Goal: Task Accomplishment & Management: Manage account settings

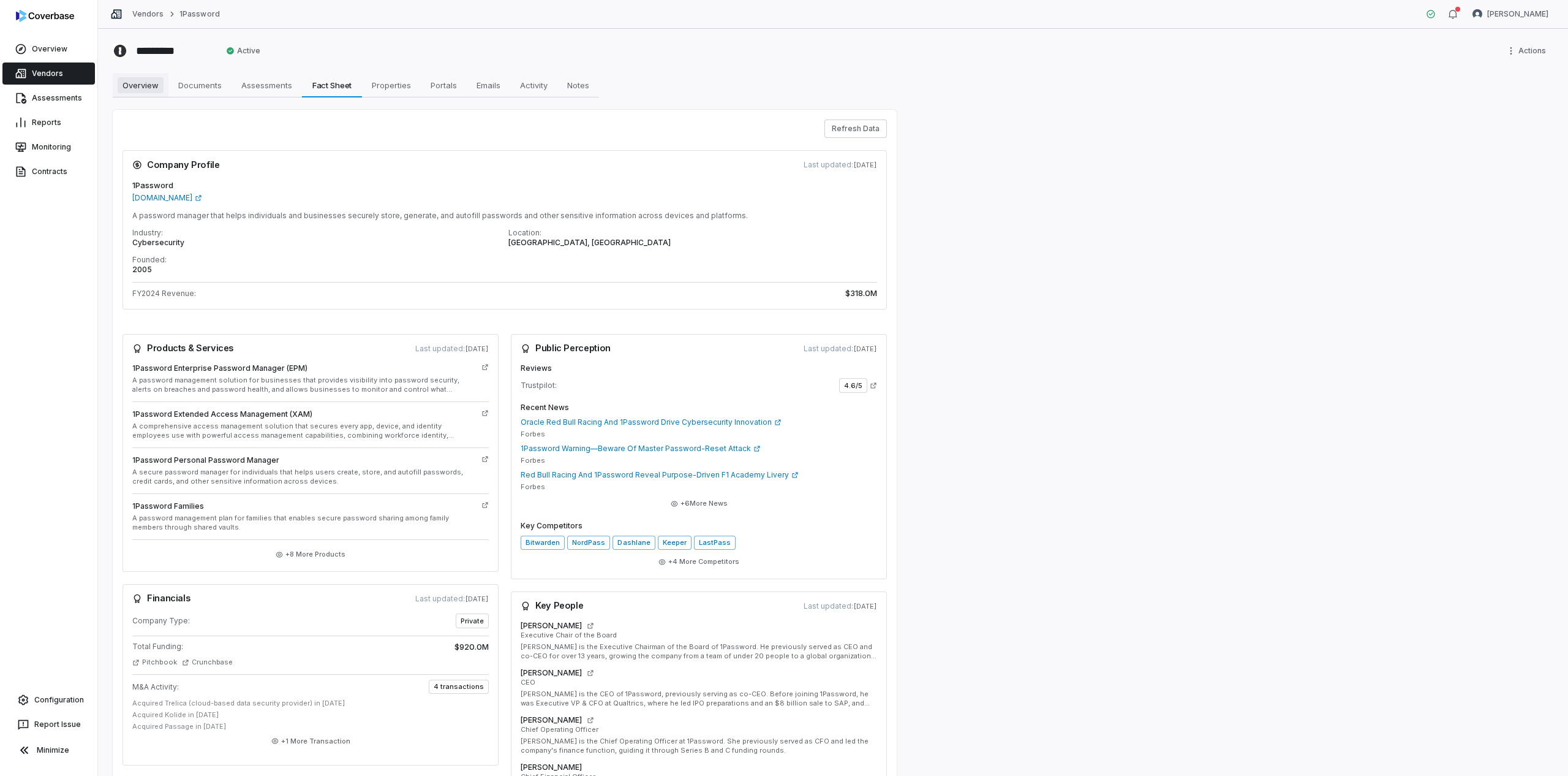
click at [144, 83] on span "Overview" at bounding box center [141, 85] width 46 height 16
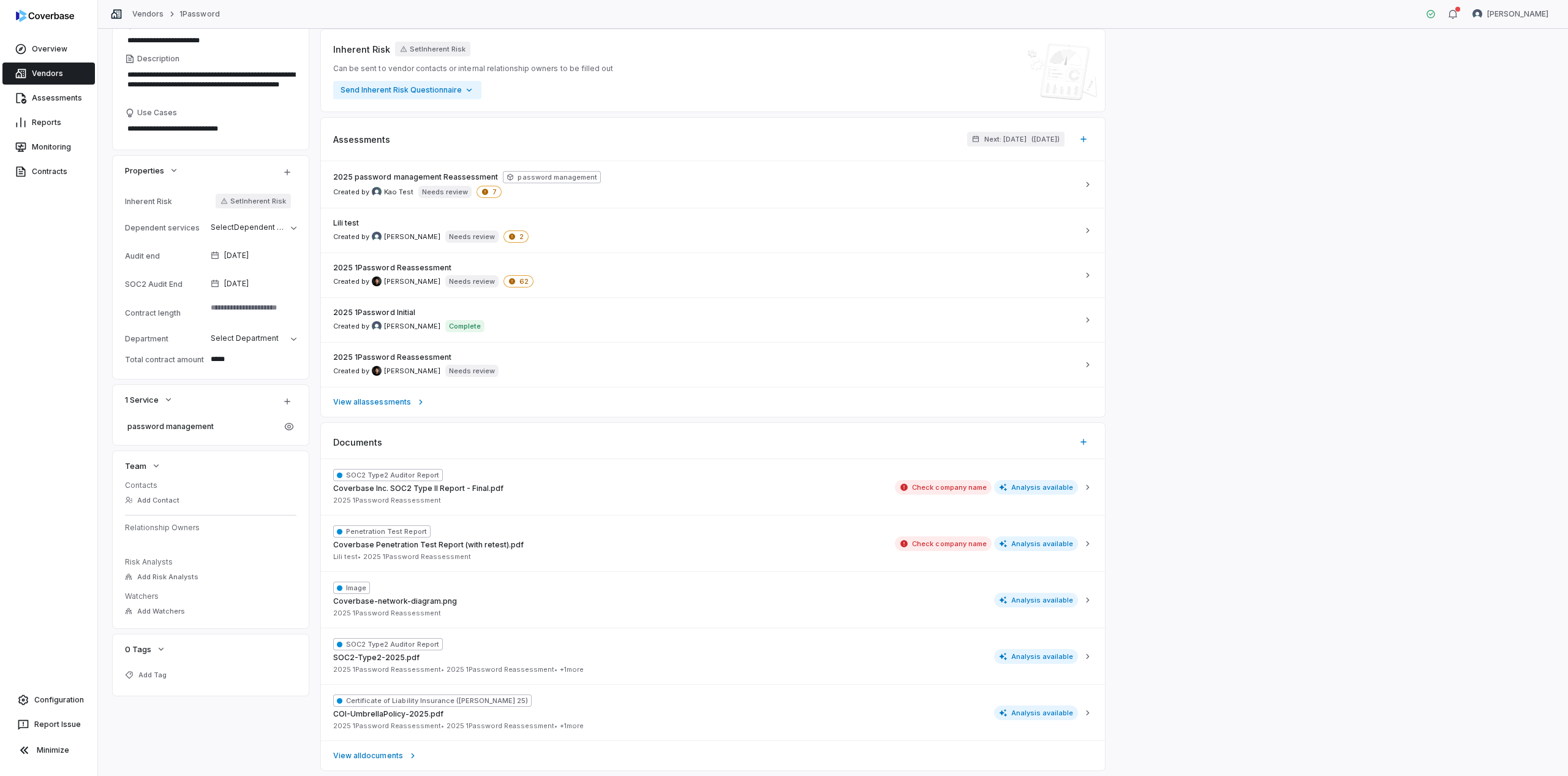
scroll to position [189, 0]
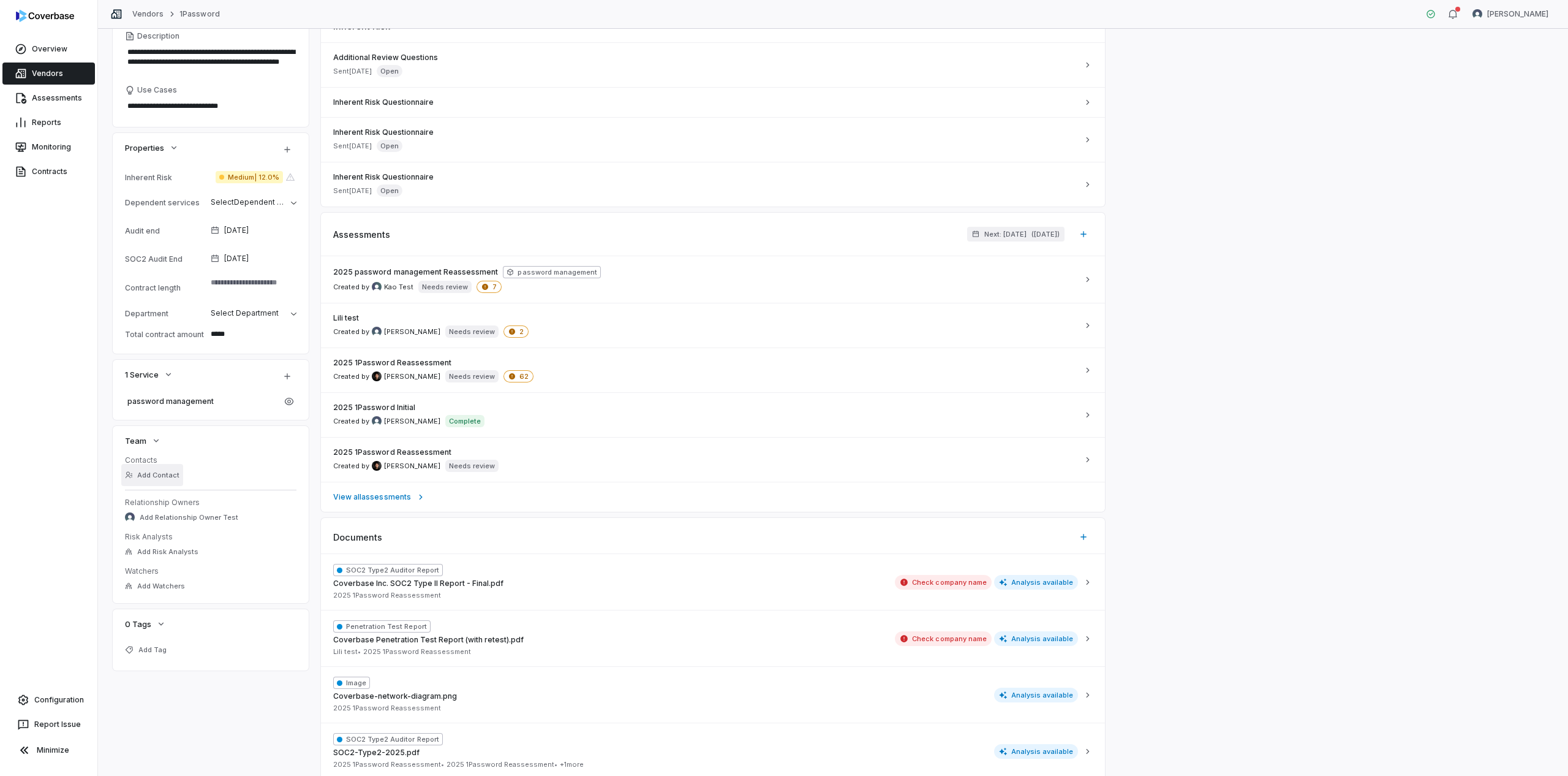
click at [154, 478] on button "Add Contact" at bounding box center [152, 474] width 62 height 22
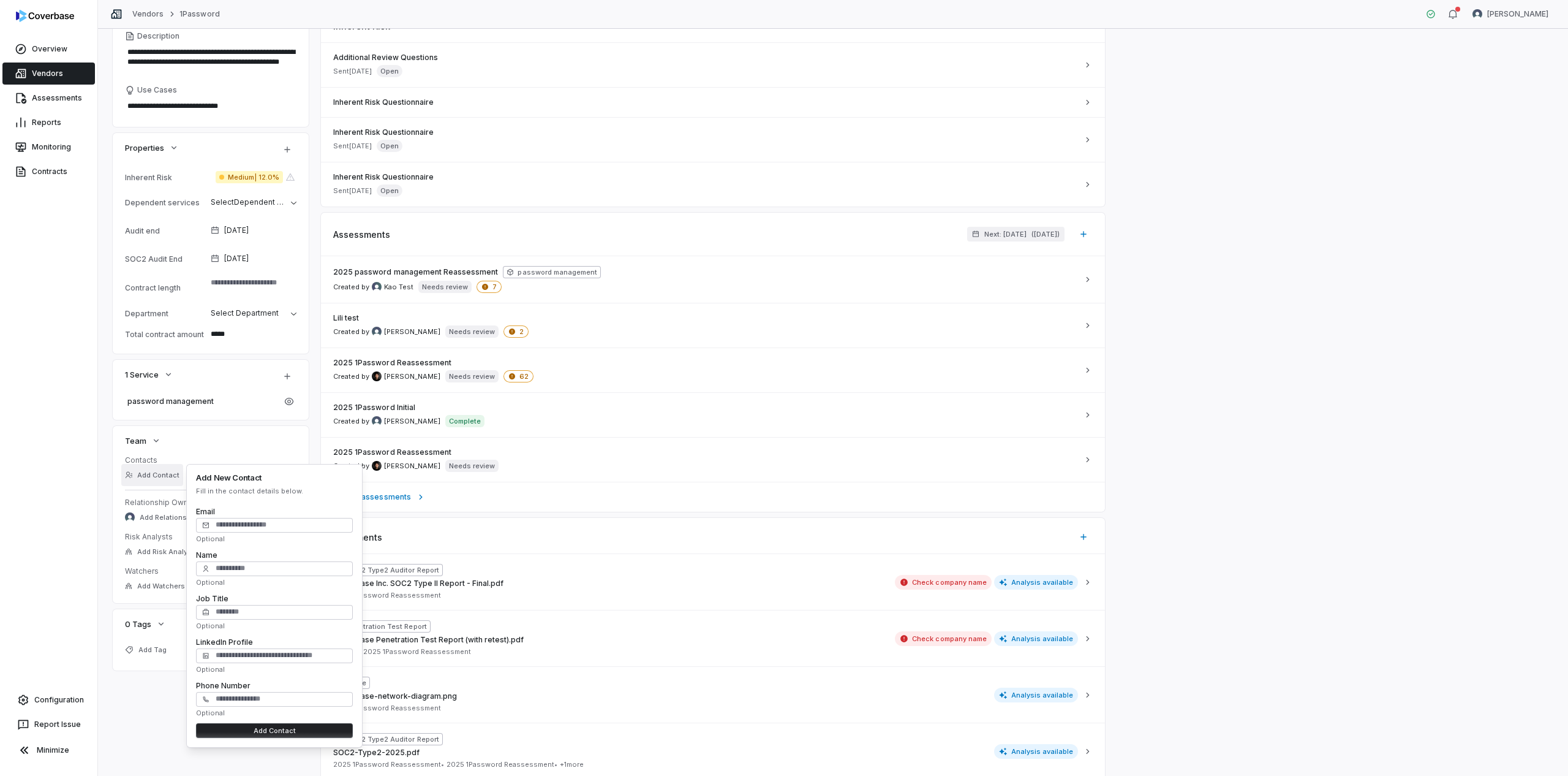
click at [140, 475] on button "Add Contact" at bounding box center [152, 474] width 62 height 22
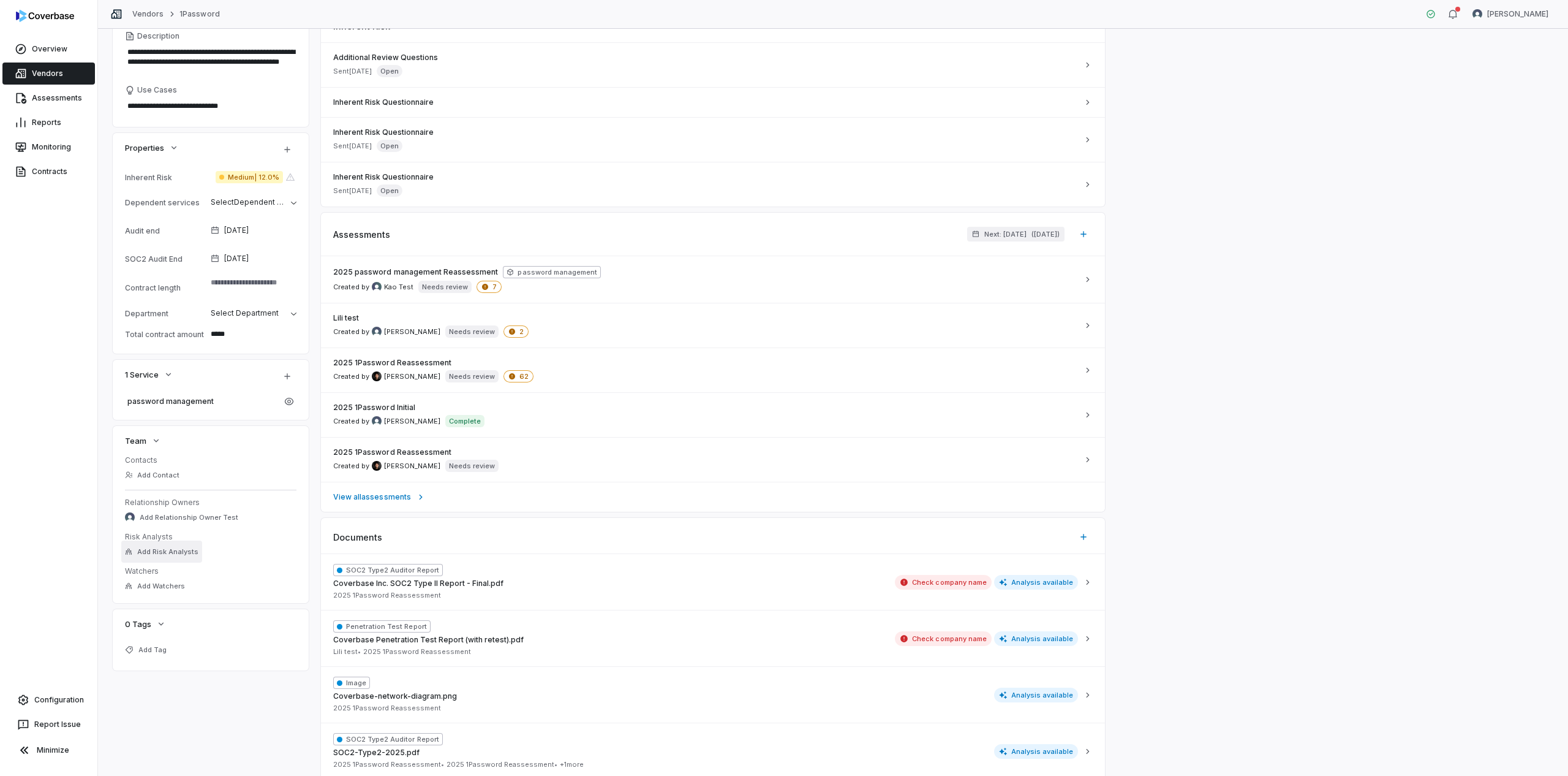
click at [148, 545] on button "Add Risk Analysts" at bounding box center [162, 551] width 80 height 22
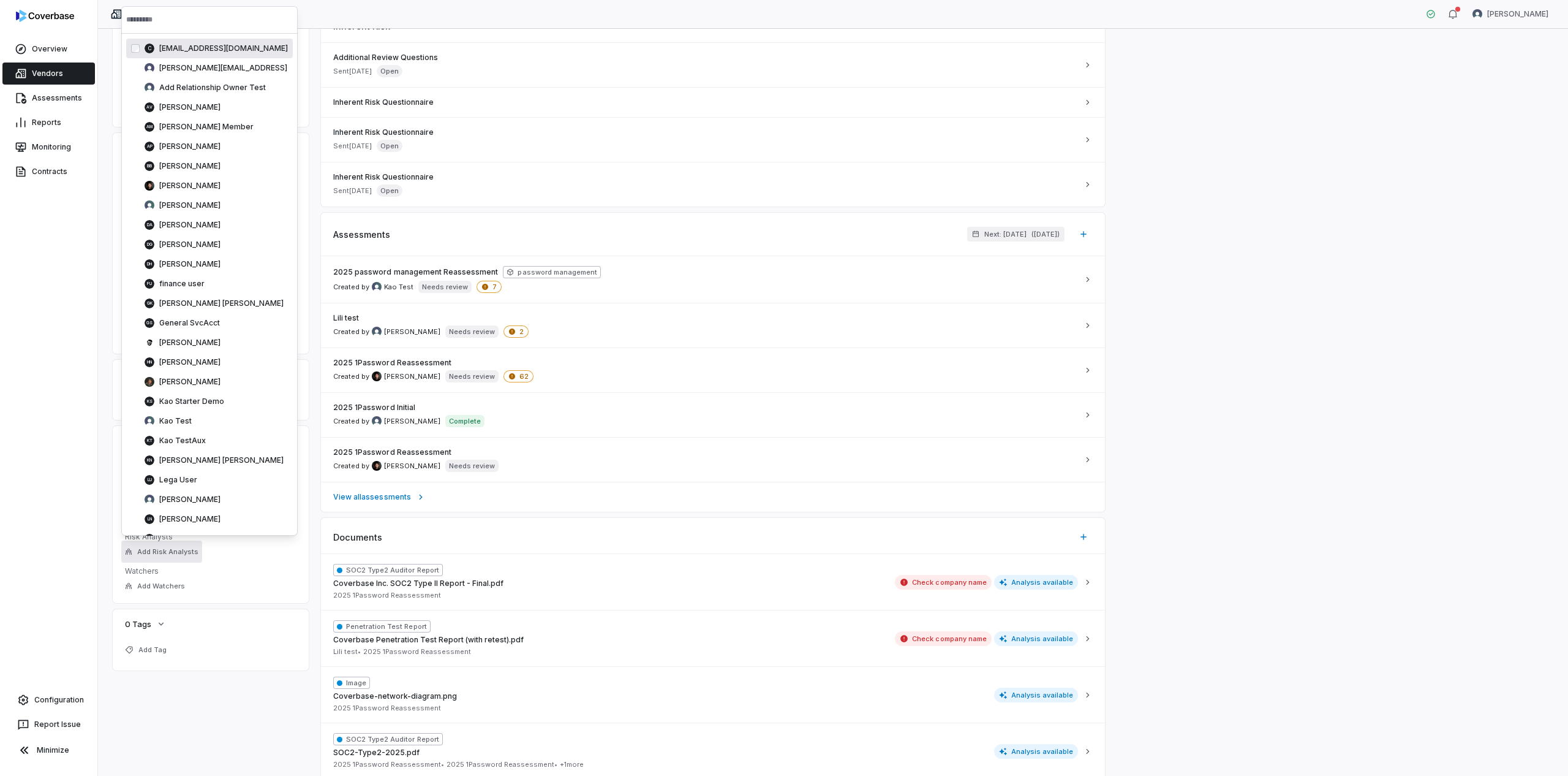
click at [148, 54] on div "c clarencechio@gmail.com" at bounding box center [210, 48] width 167 height 19
click at [70, 565] on div "Overview Vendors Assessments Reports Monitoring Contracts Configuration Report …" at bounding box center [49, 388] width 98 height 776
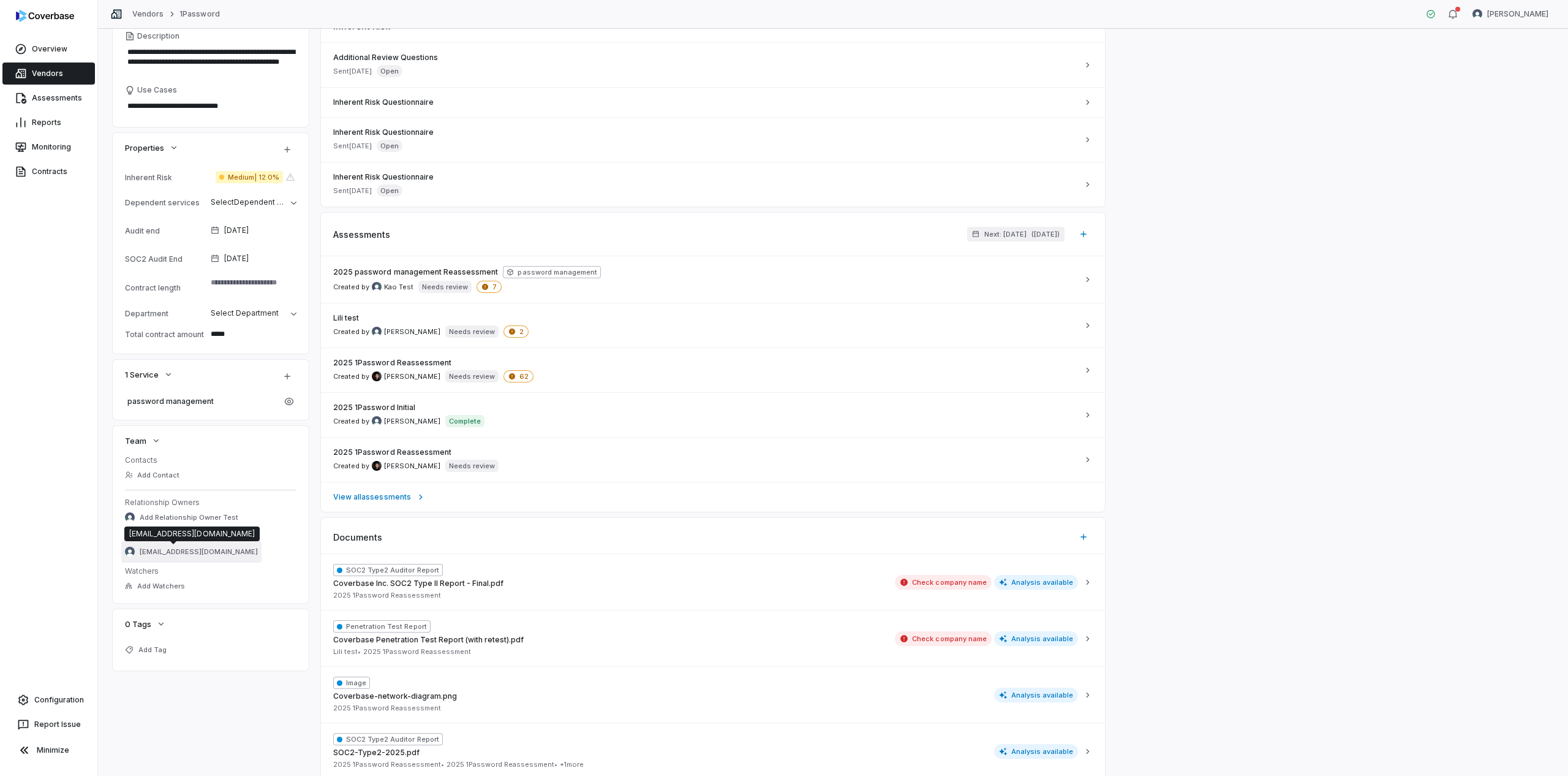
click at [182, 548] on span "clarencechio@gmail.com" at bounding box center [198, 552] width 118 height 10
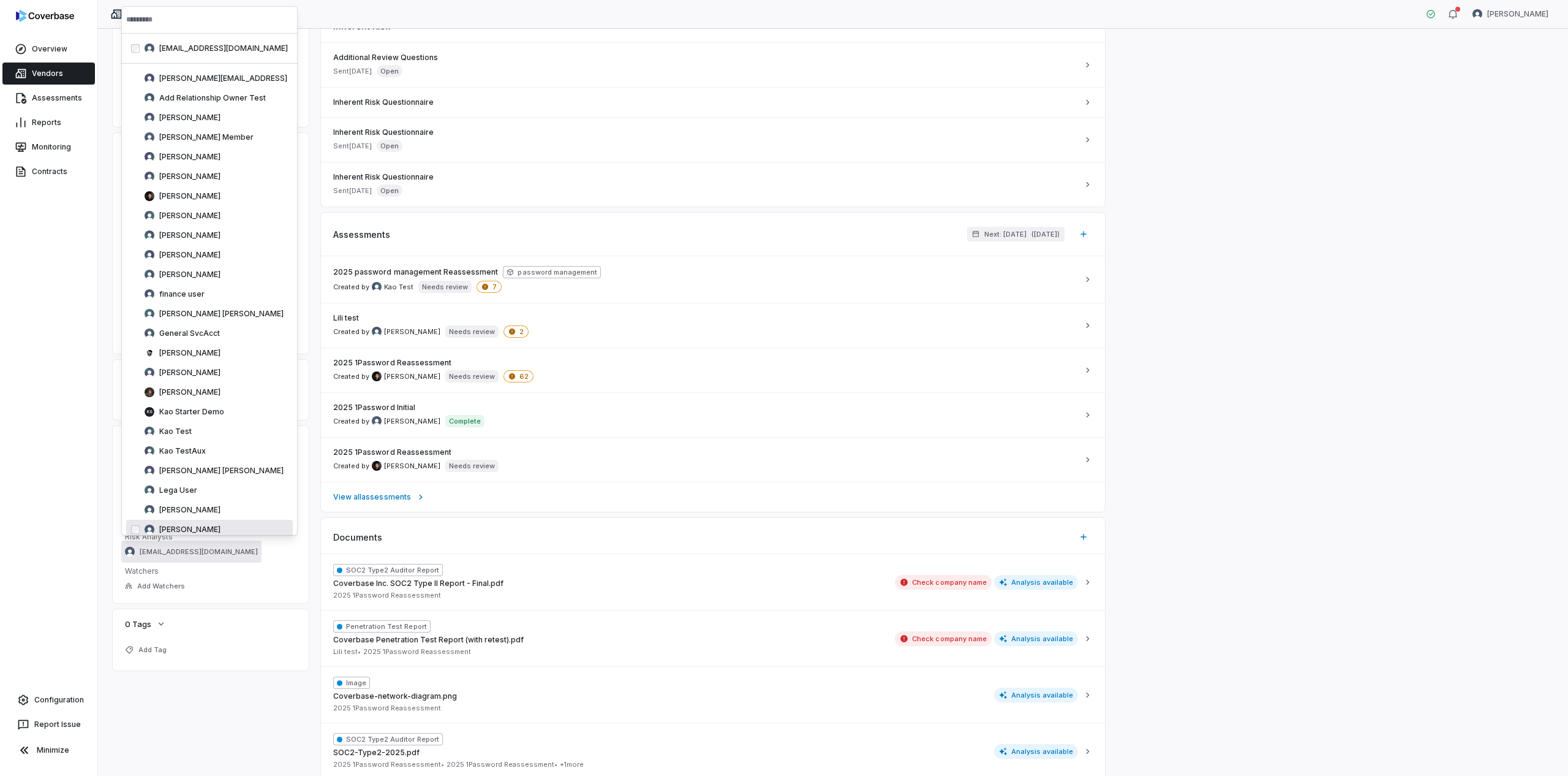
click at [36, 512] on div "Overview Vendors Assessments Reports Monitoring Contracts Configuration Report …" at bounding box center [49, 388] width 98 height 776
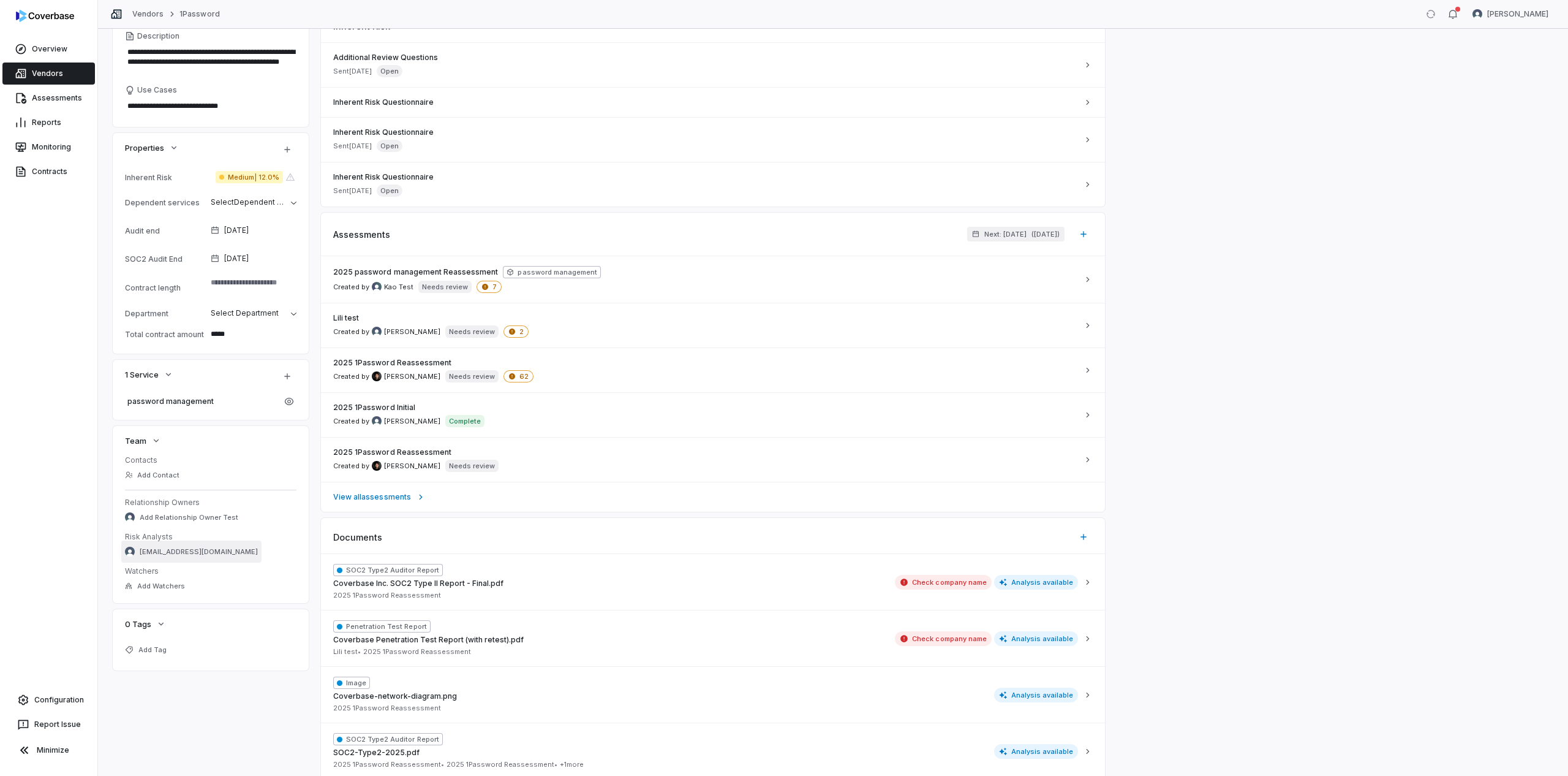
click at [191, 552] on span "clarencechio@gmail.com" at bounding box center [198, 552] width 118 height 10
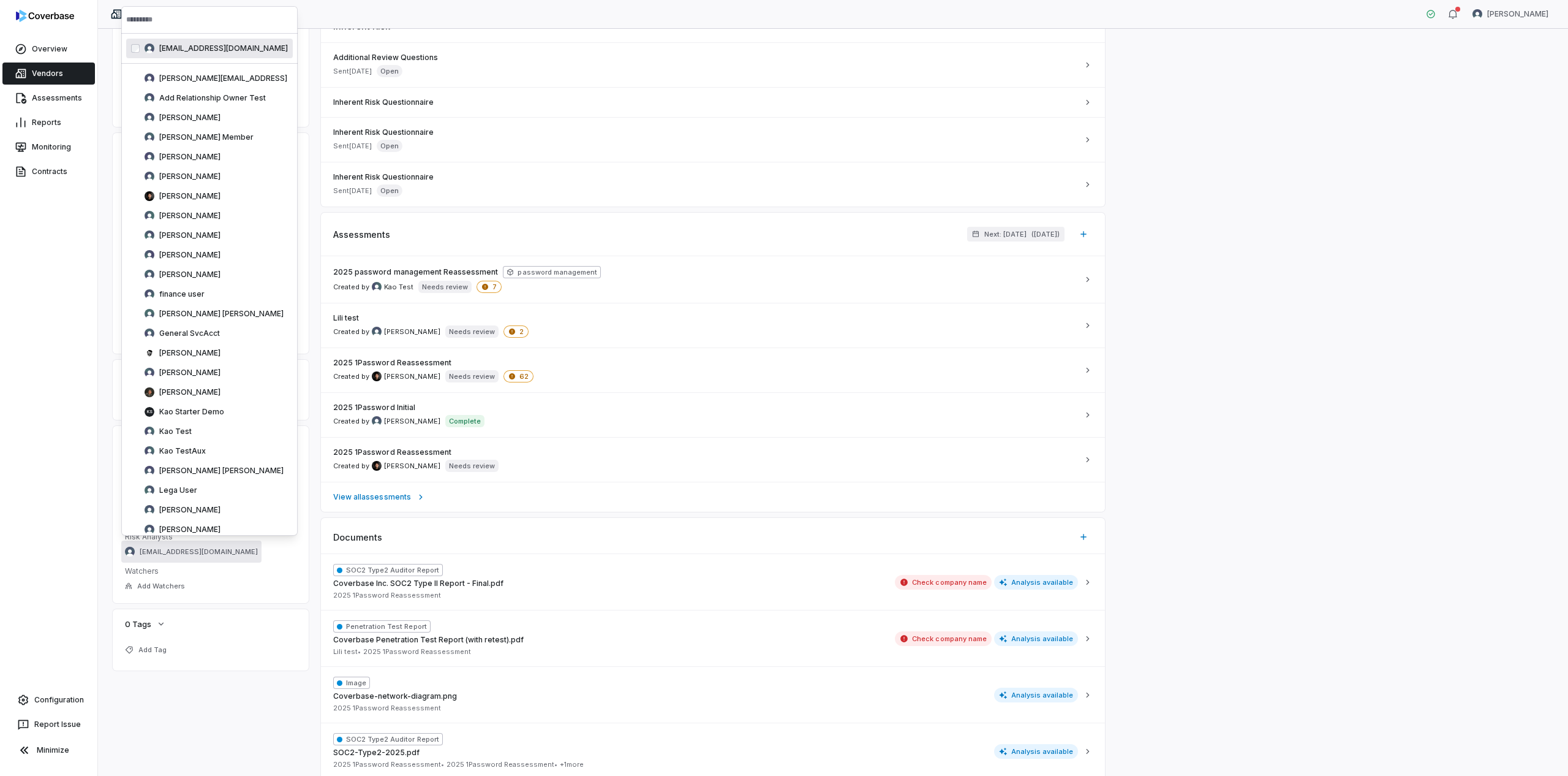
click at [182, 57] on div "clarencechio@gmail.com" at bounding box center [210, 48] width 167 height 19
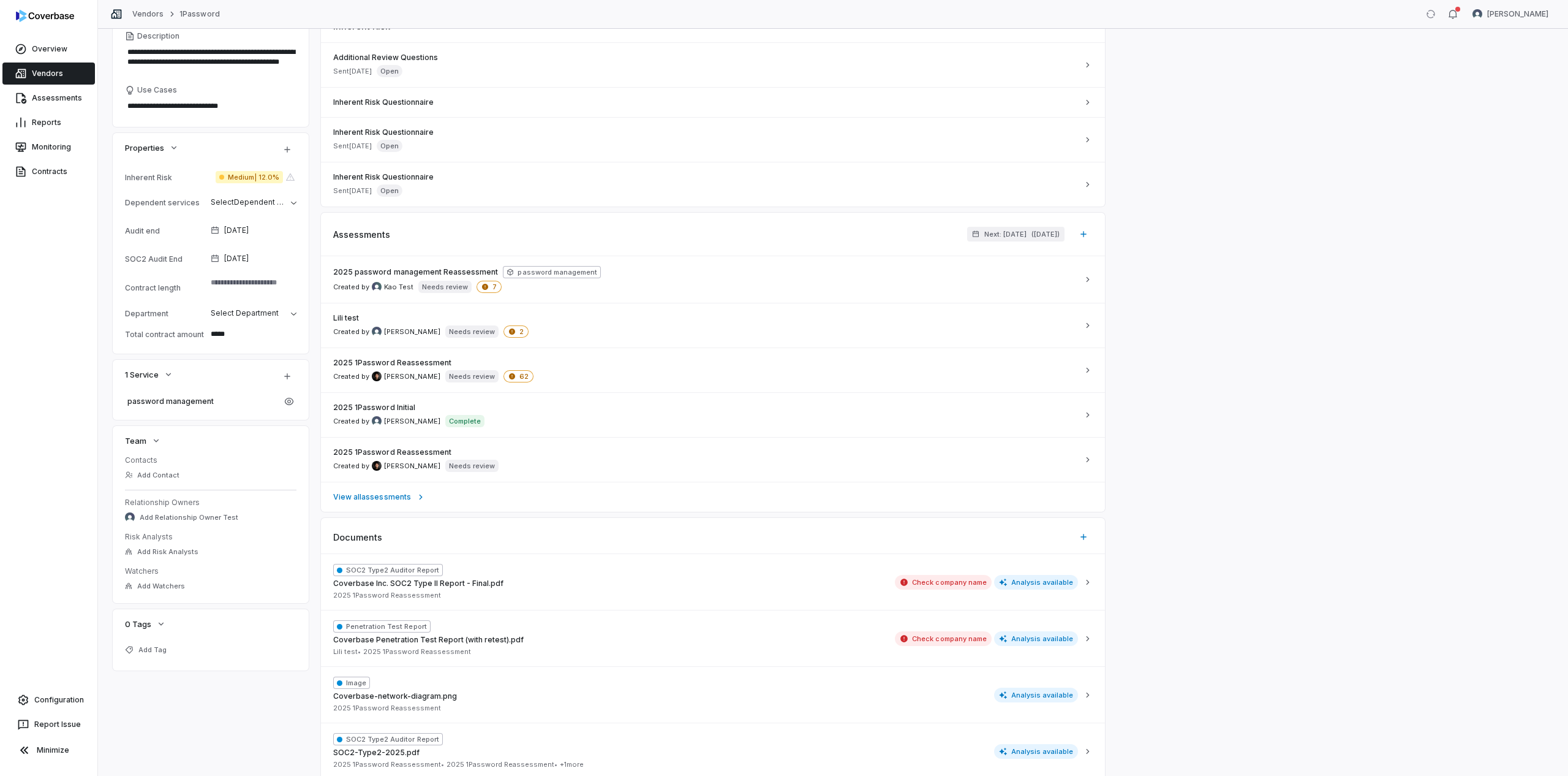
click at [30, 229] on div "Overview Vendors Assessments Reports Monitoring Contracts Configuration Report …" at bounding box center [49, 388] width 98 height 776
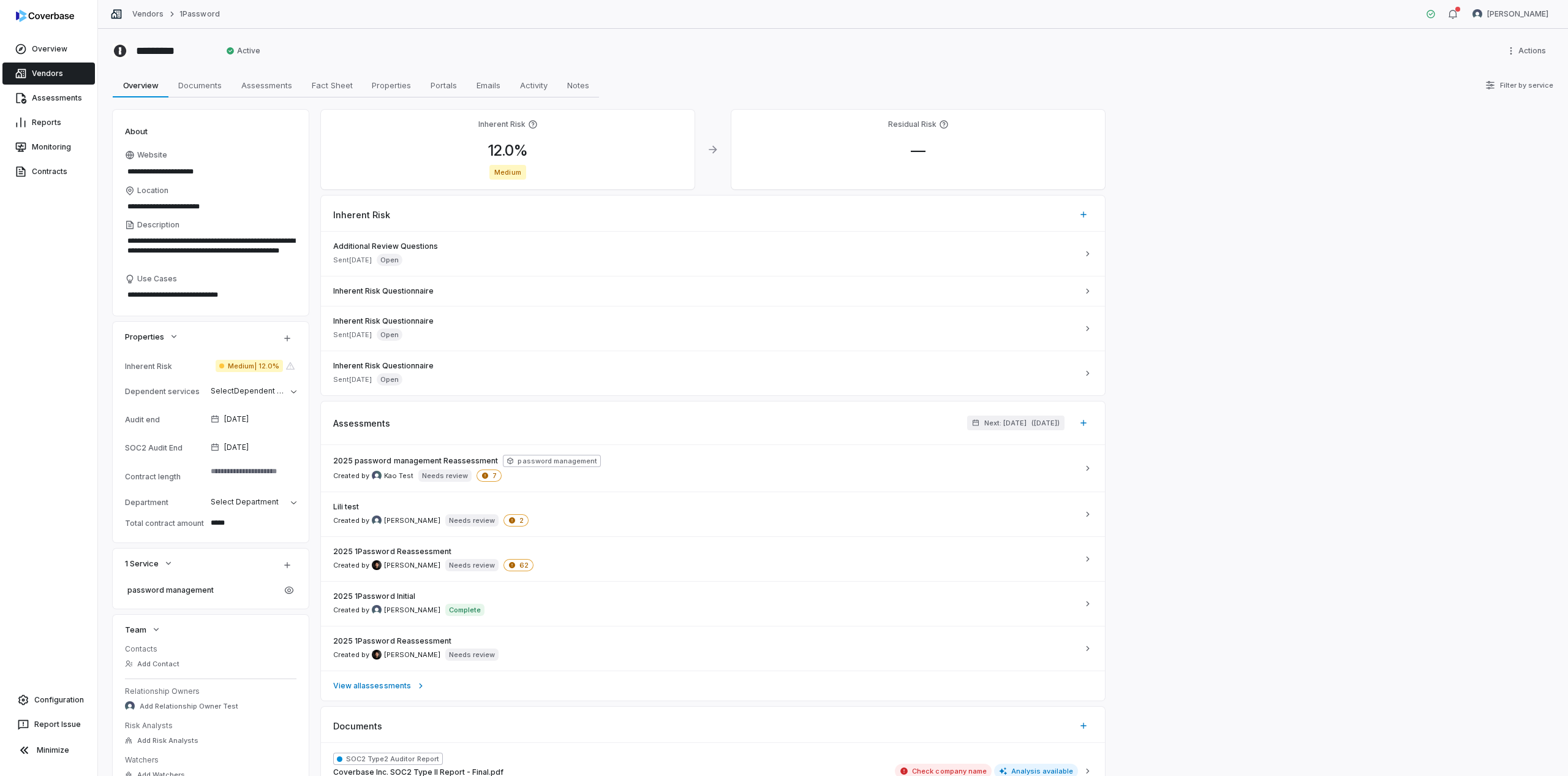
click at [59, 82] on link "Vendors" at bounding box center [49, 73] width 93 height 22
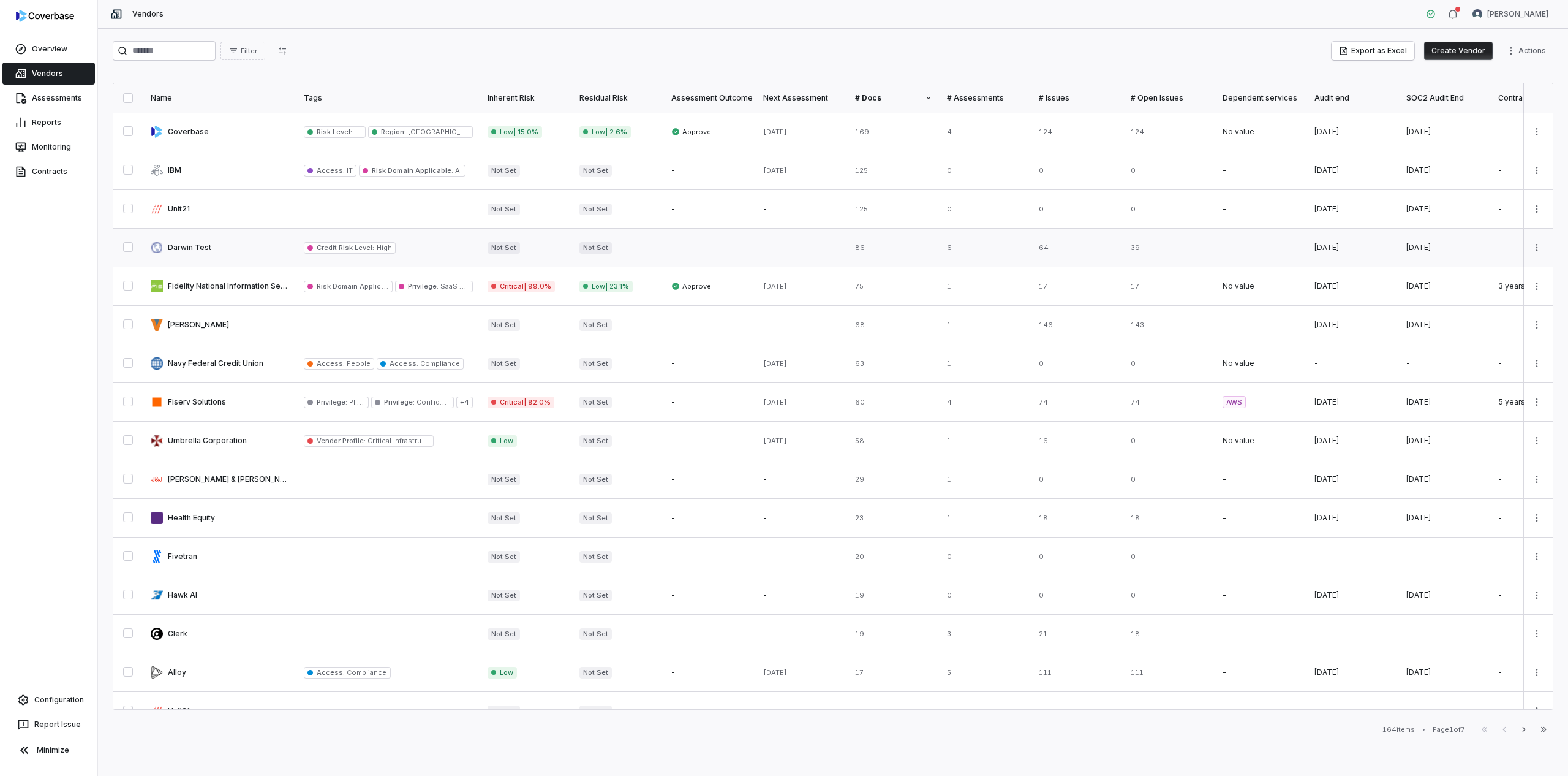
click at [158, 245] on link at bounding box center [220, 248] width 153 height 38
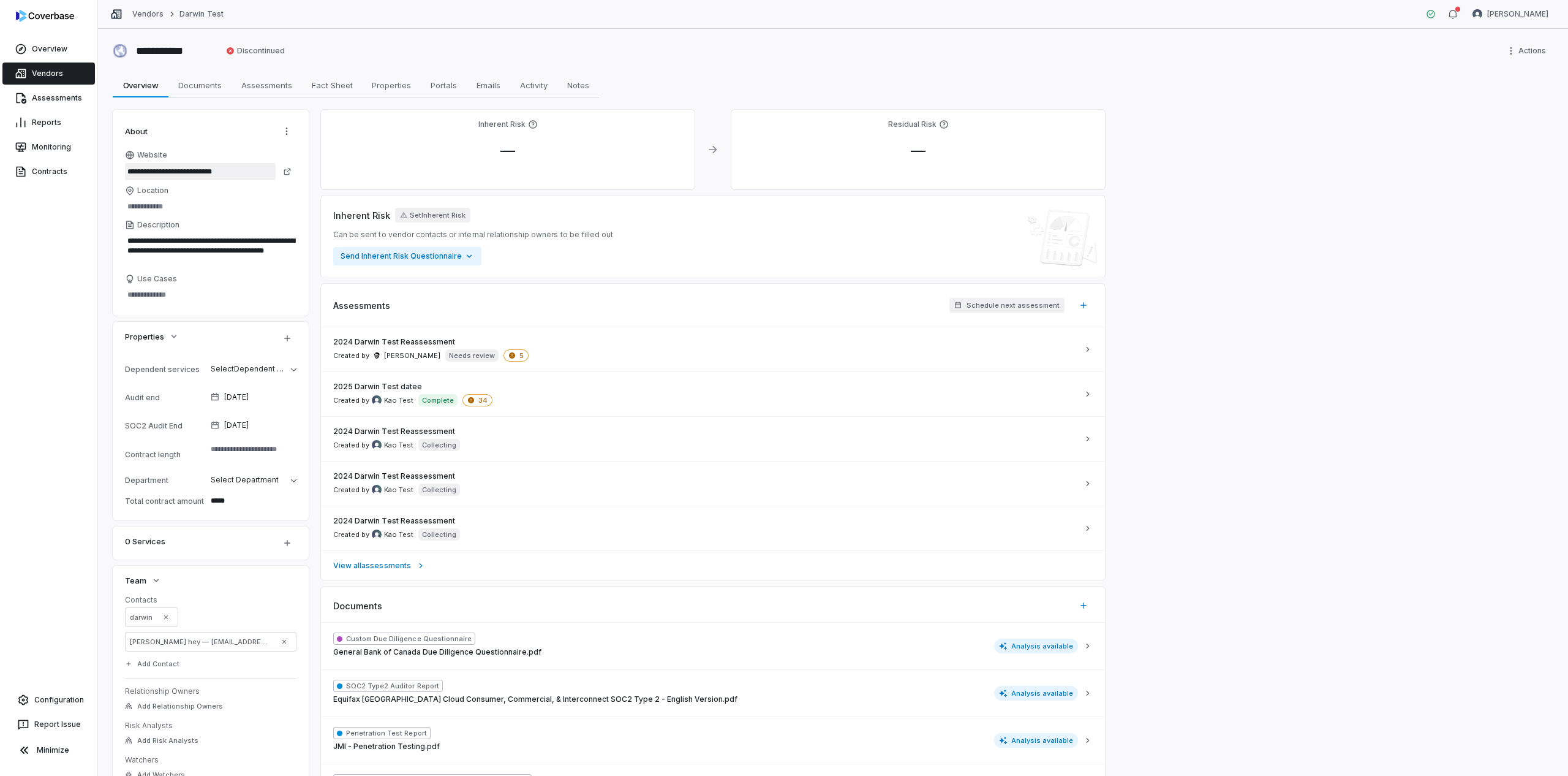
click at [193, 172] on input "**********" at bounding box center [199, 171] width 150 height 17
click at [72, 71] on link "Vendors" at bounding box center [49, 73] width 93 height 22
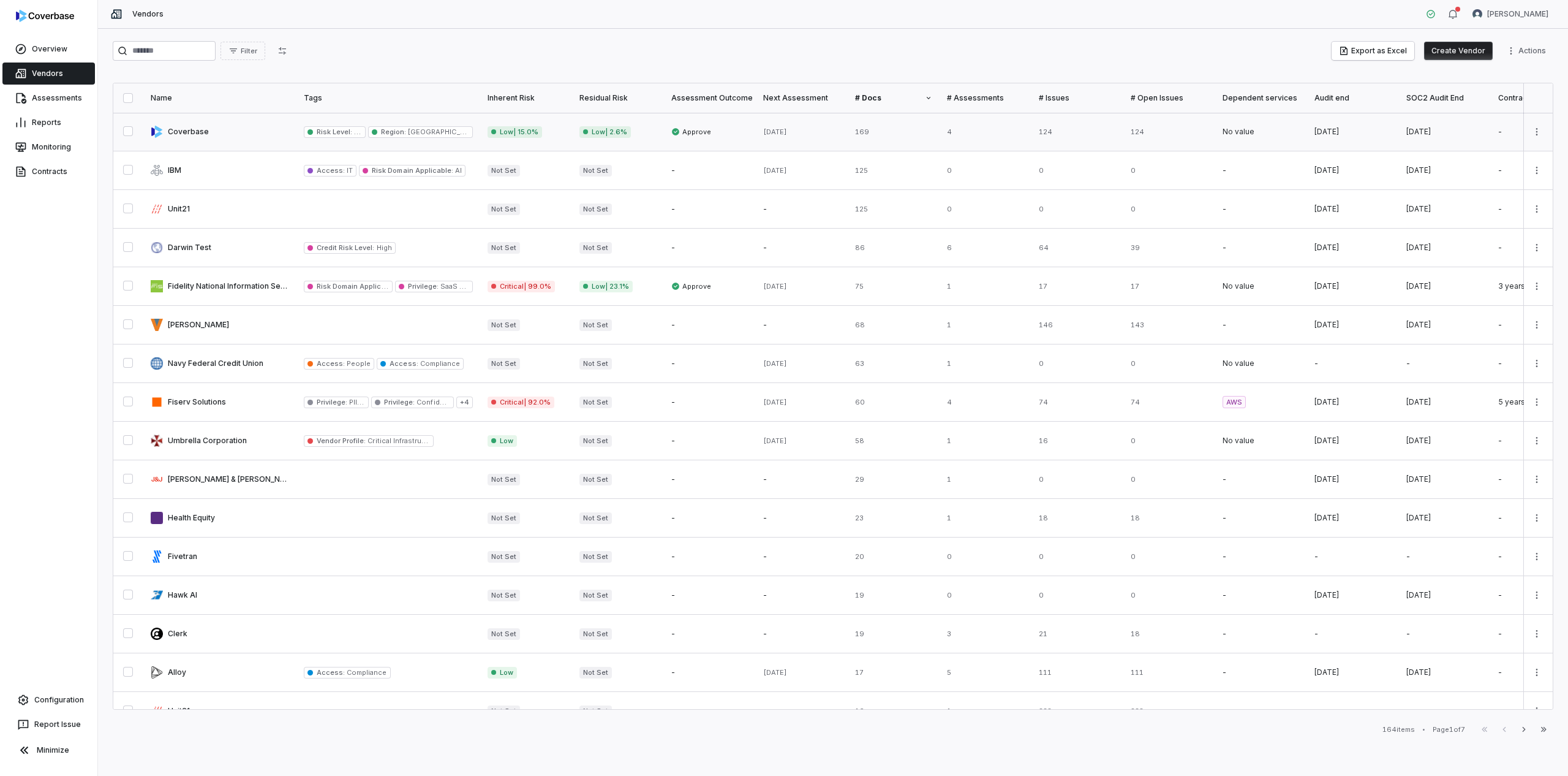
click at [196, 131] on link at bounding box center [220, 132] width 153 height 38
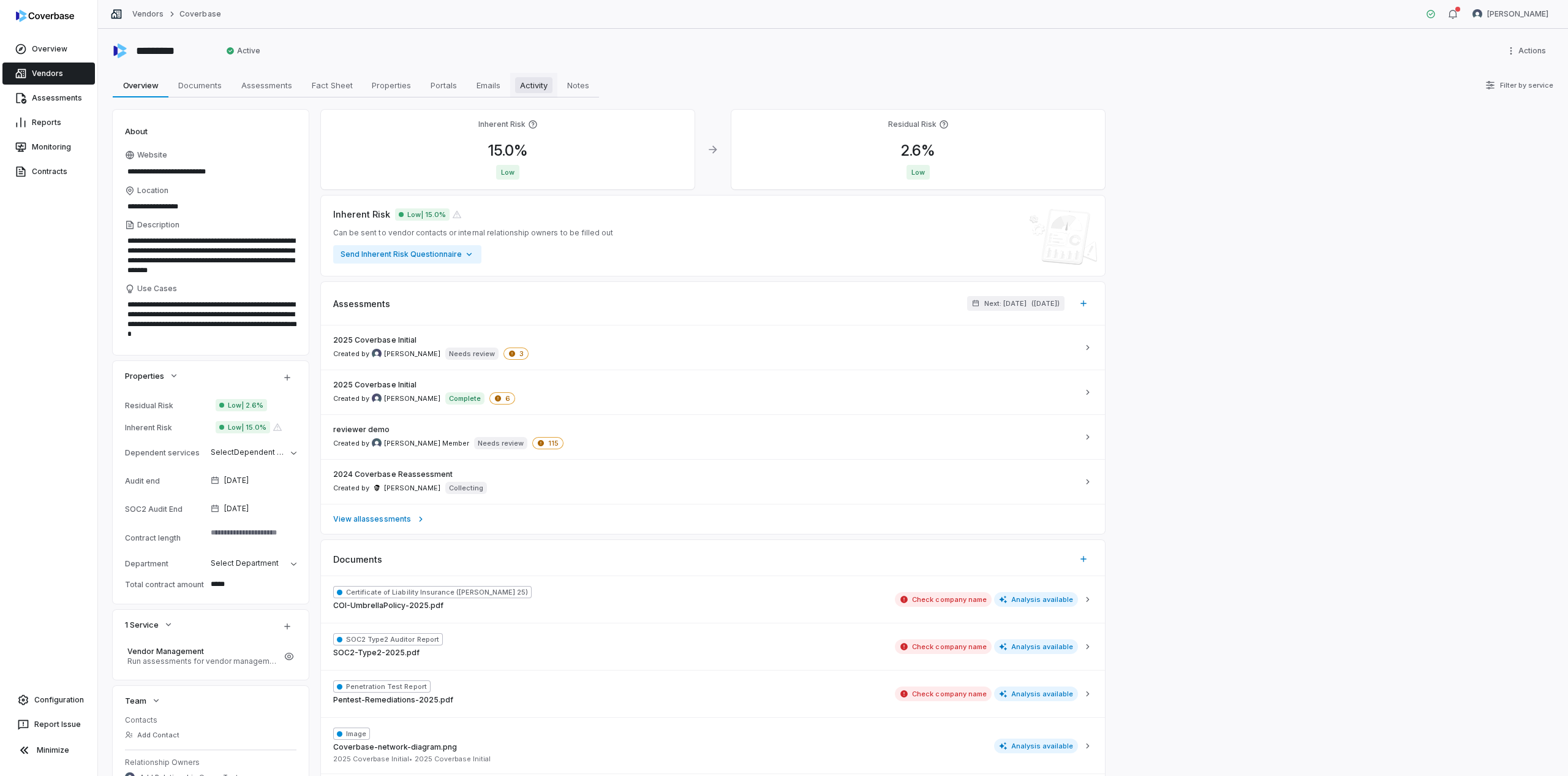
click at [534, 80] on span "Activity" at bounding box center [534, 85] width 37 height 16
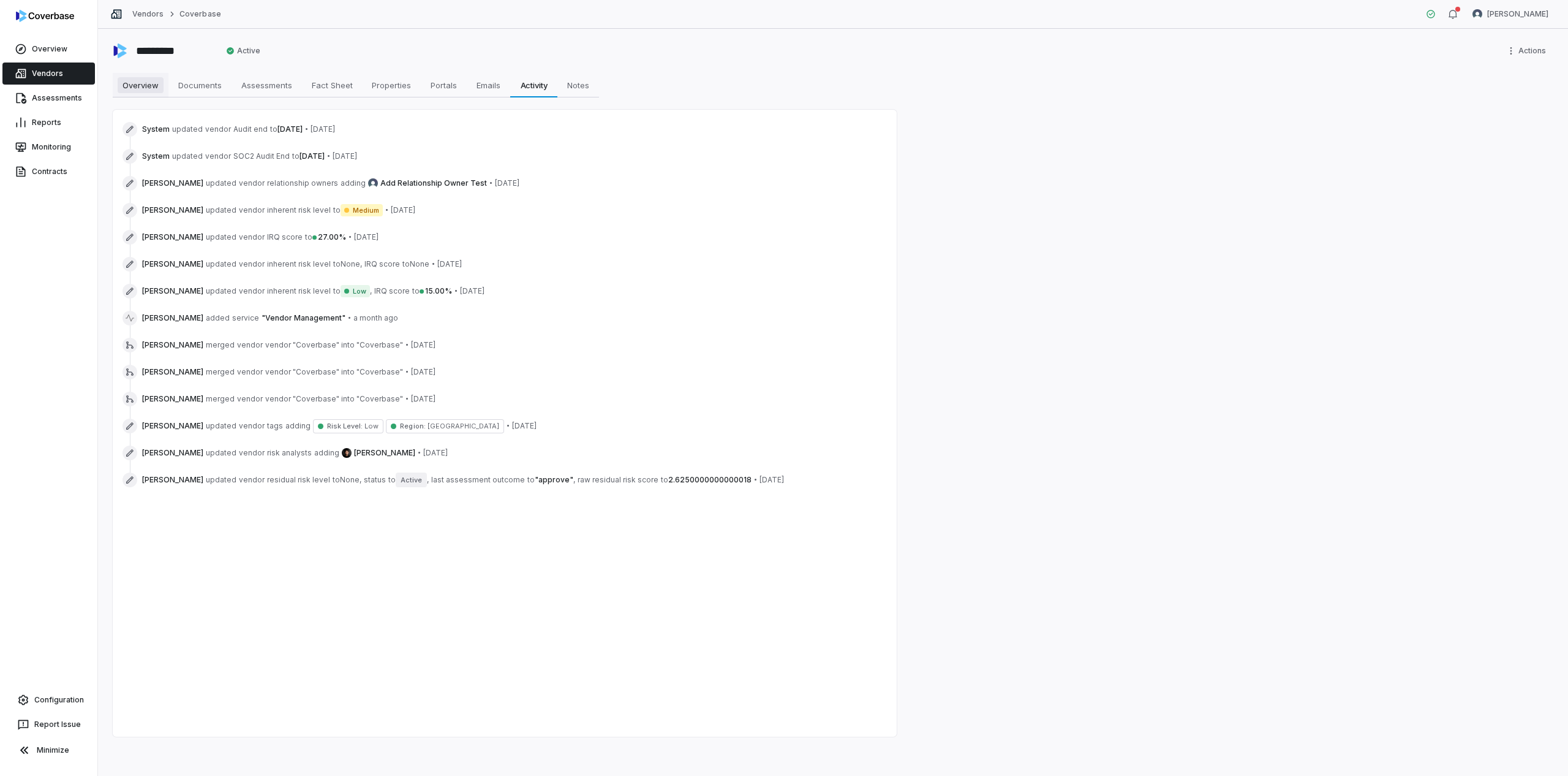
click at [144, 94] on link "Overview Overview" at bounding box center [141, 85] width 56 height 25
type textarea "*"
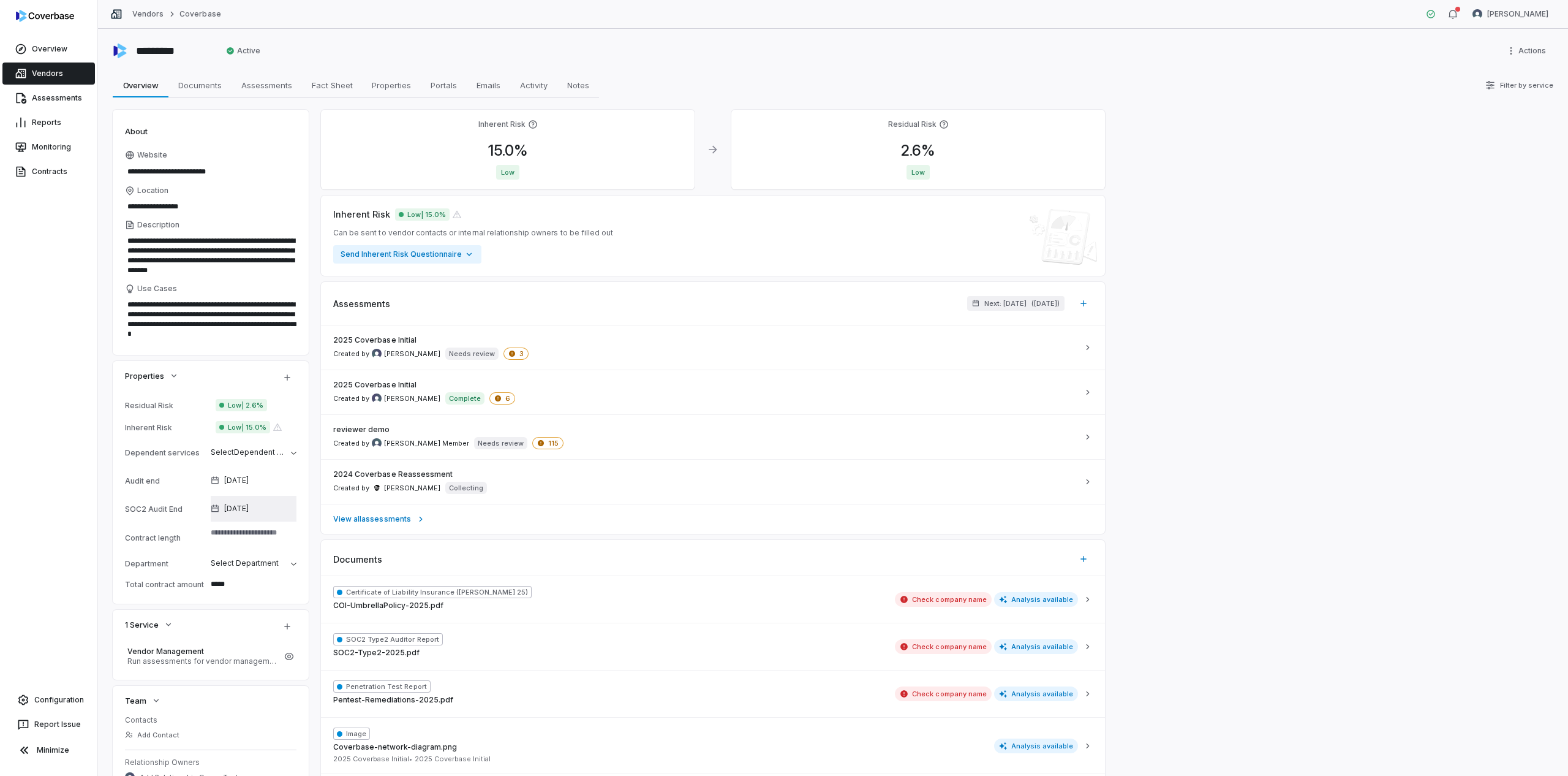
click at [236, 510] on span "[DATE]" at bounding box center [237, 509] width 25 height 10
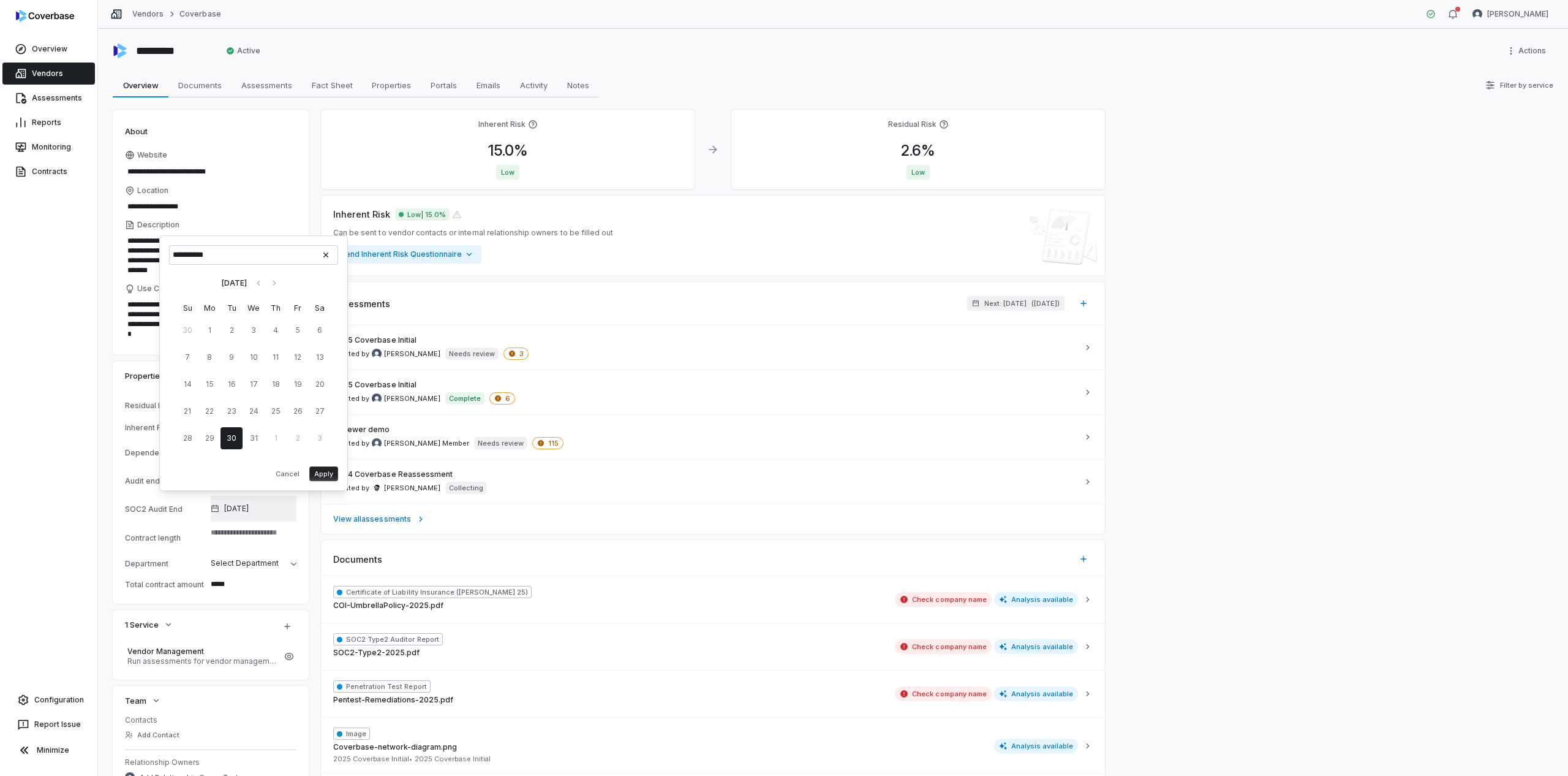
click at [257, 499] on button "[DATE]" at bounding box center [254, 508] width 96 height 26
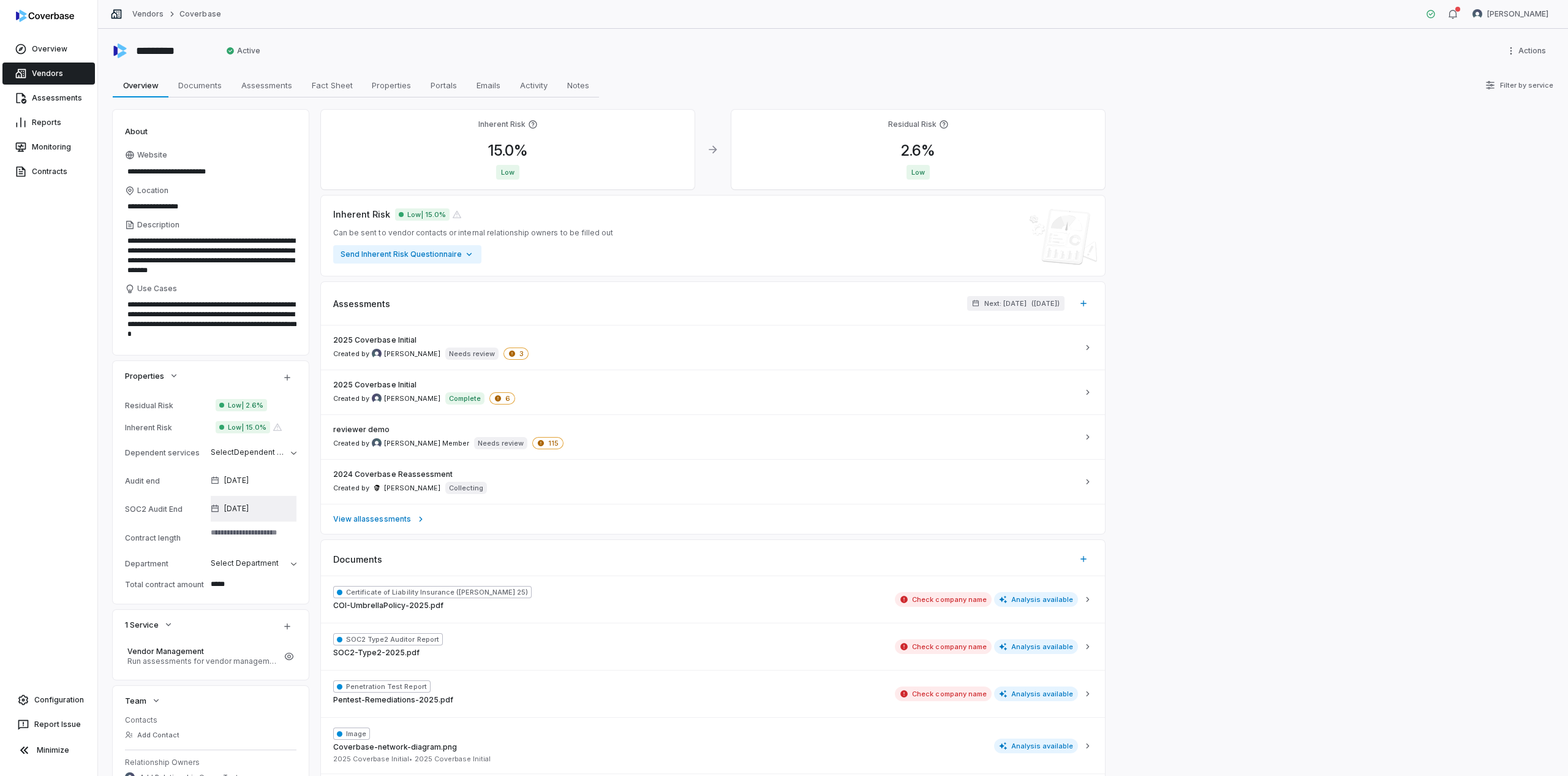
click at [230, 512] on span "[DATE]" at bounding box center [237, 509] width 25 height 10
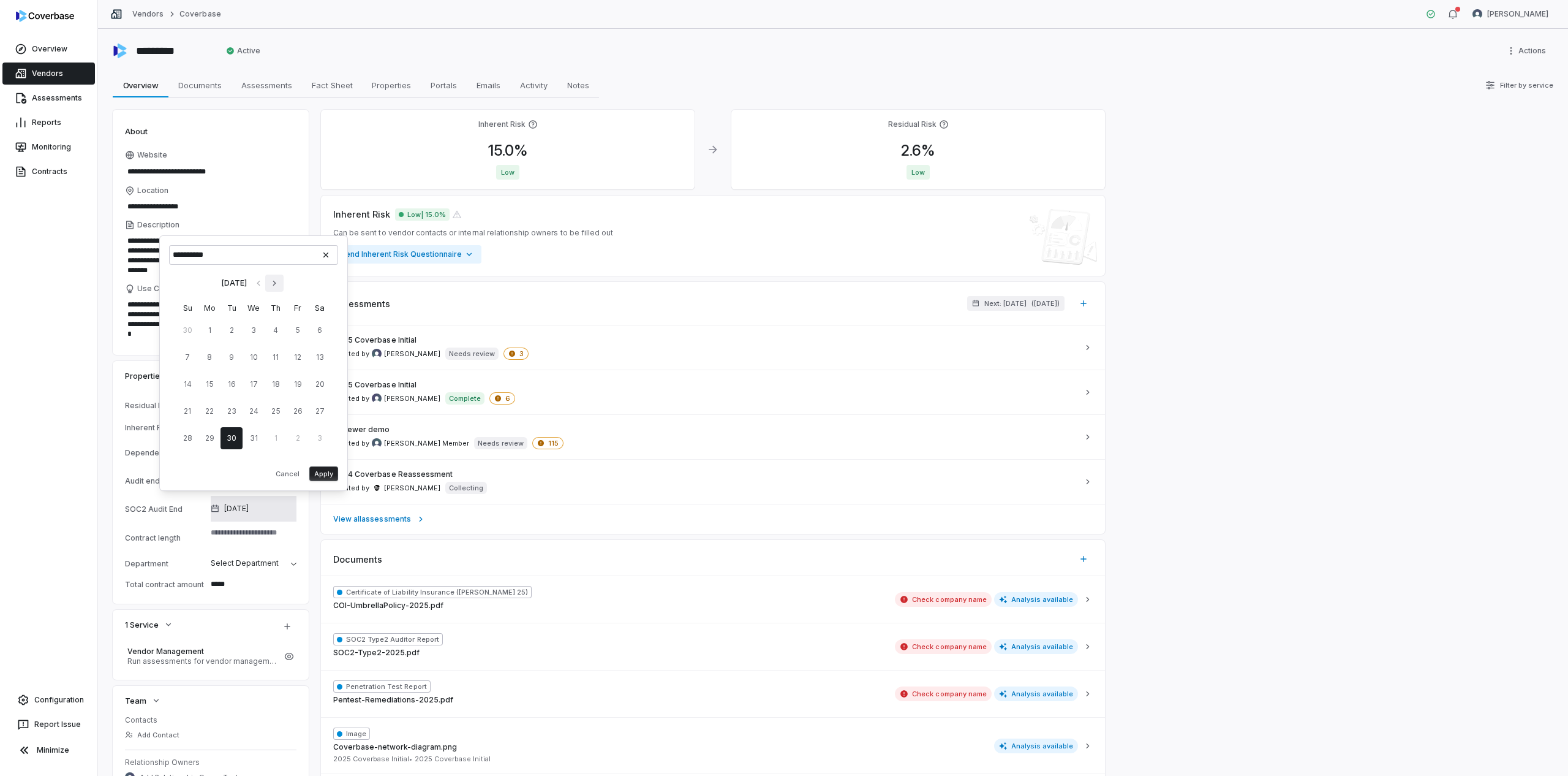
click at [280, 286] on icon "Go to next month" at bounding box center [274, 283] width 10 height 10
click at [271, 328] on button "1" at bounding box center [275, 330] width 22 height 22
type input "**********"
click at [329, 475] on button "Apply" at bounding box center [324, 473] width 29 height 14
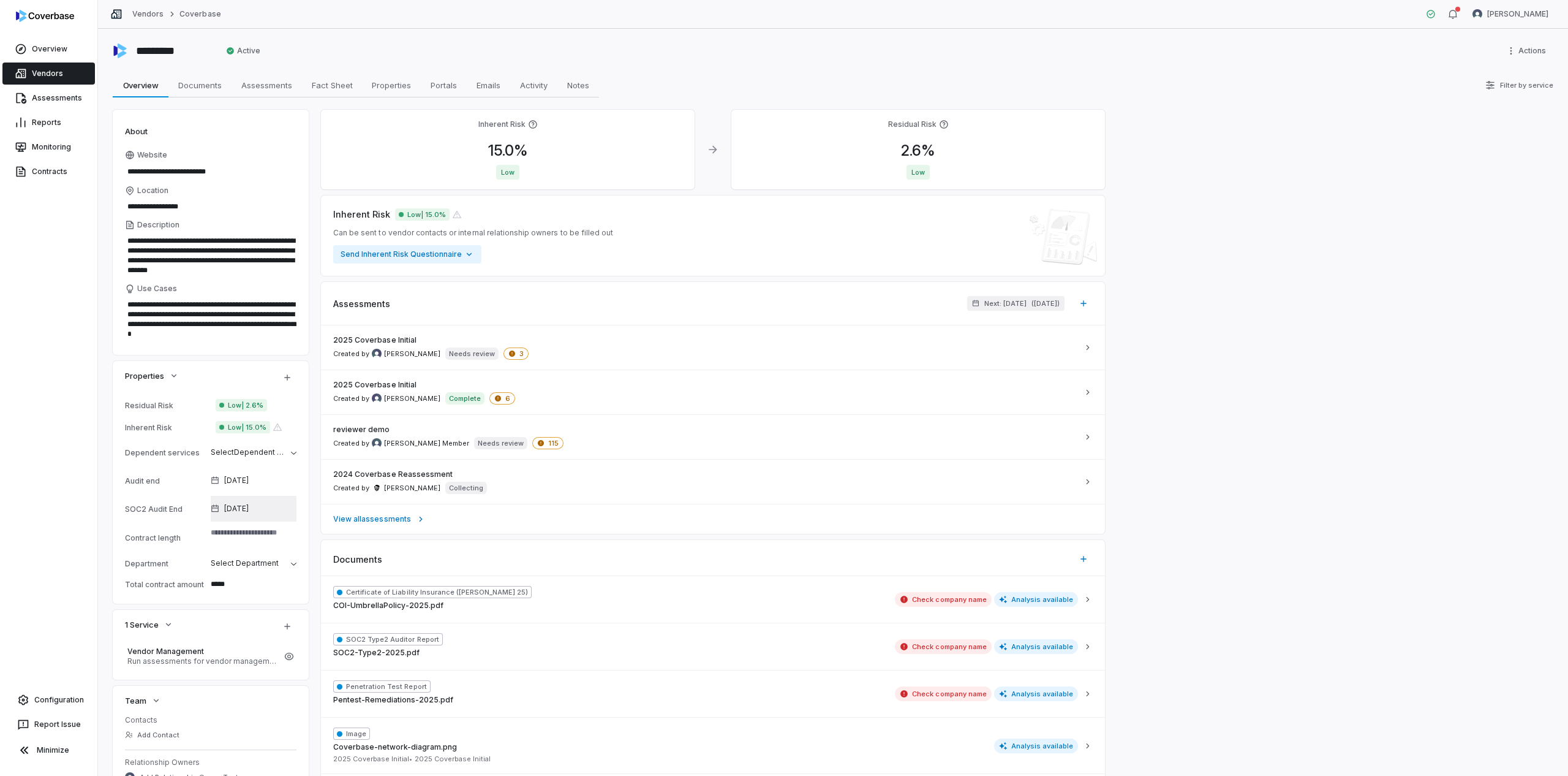
click at [245, 507] on span "[DATE]" at bounding box center [237, 509] width 25 height 10
click at [532, 86] on span "Activity" at bounding box center [534, 85] width 37 height 16
type textarea "*"
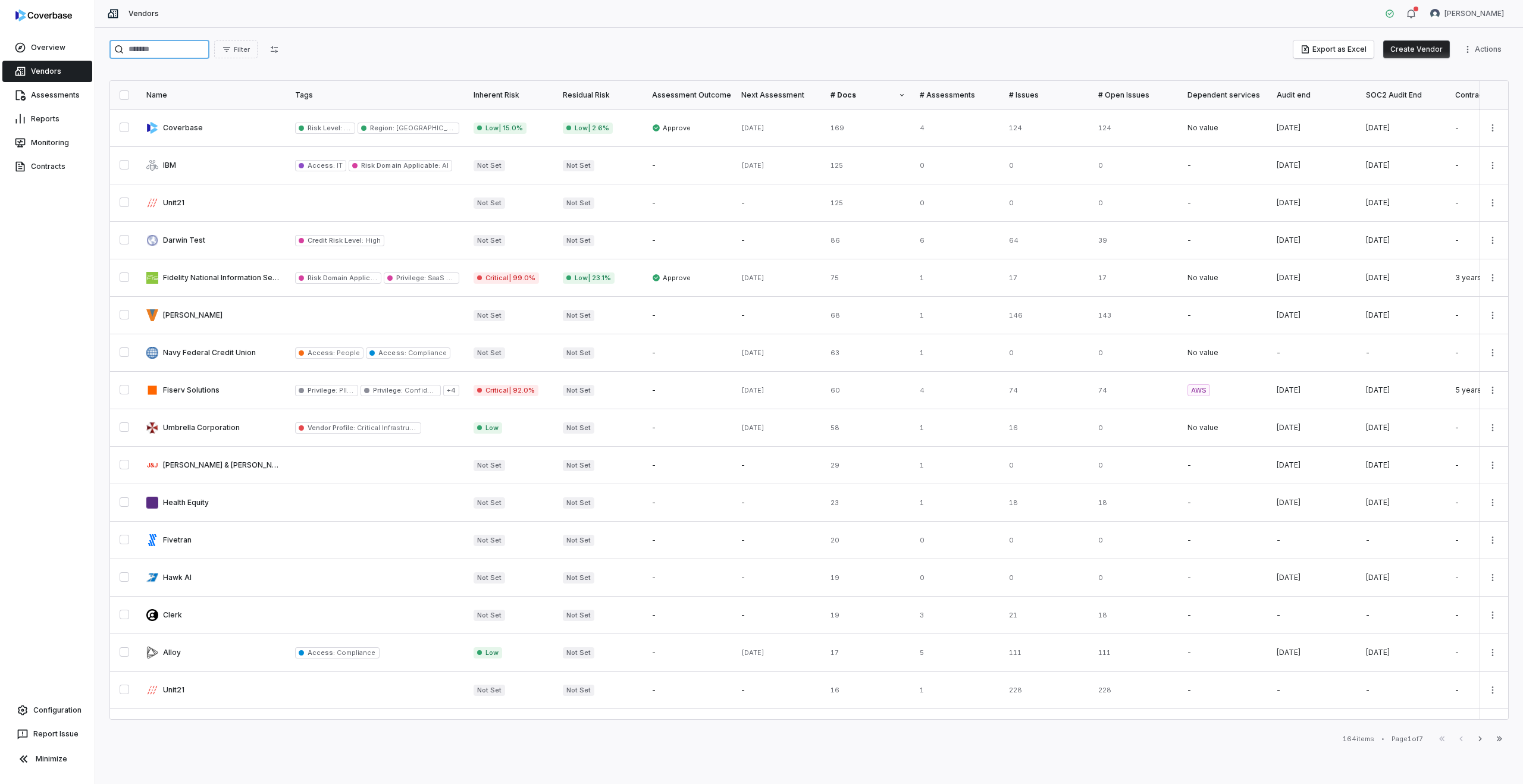
click at [160, 54] on input "search" at bounding box center [159, 49] width 100 height 19
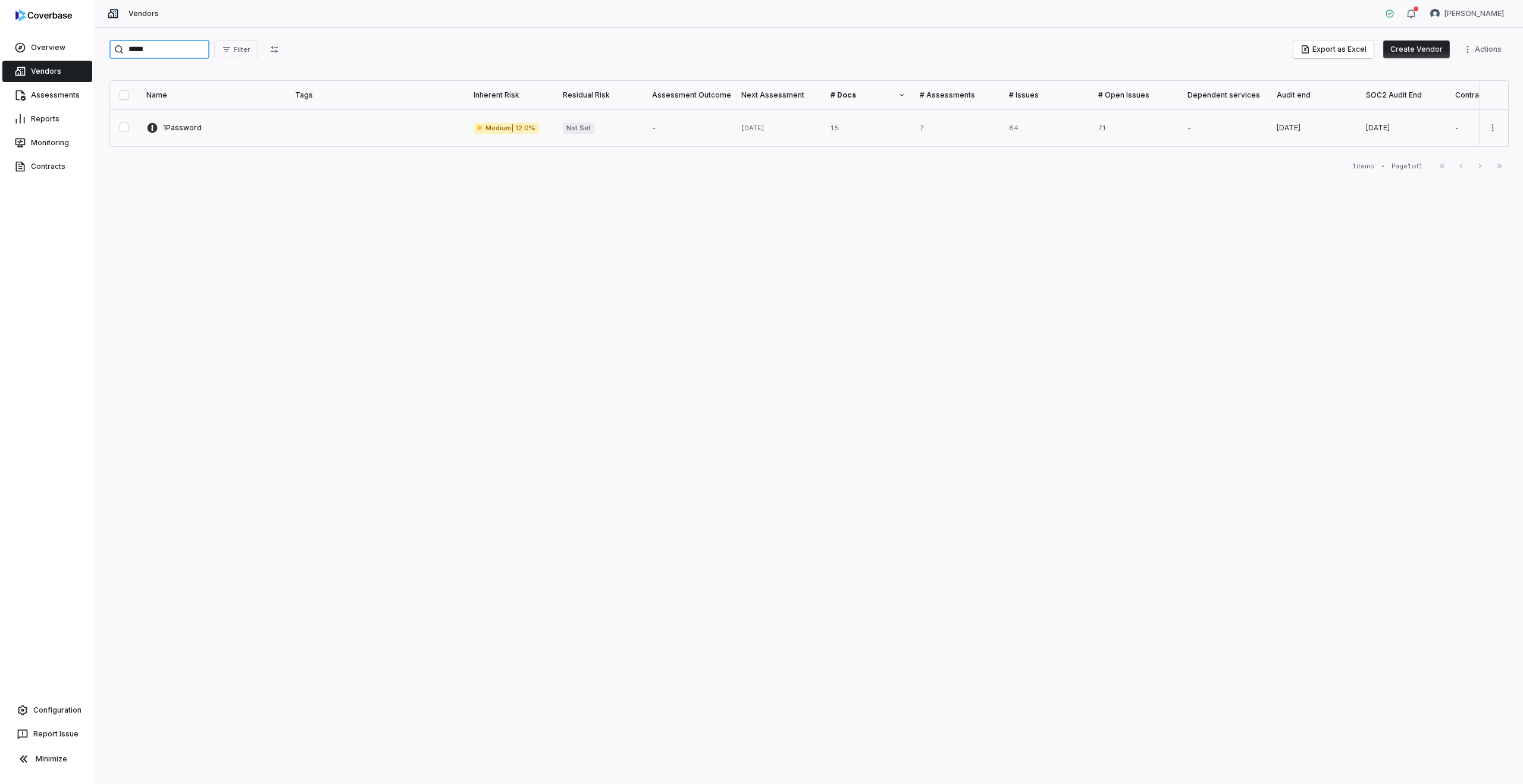
type input "*****"
click at [183, 136] on link at bounding box center [214, 128] width 149 height 37
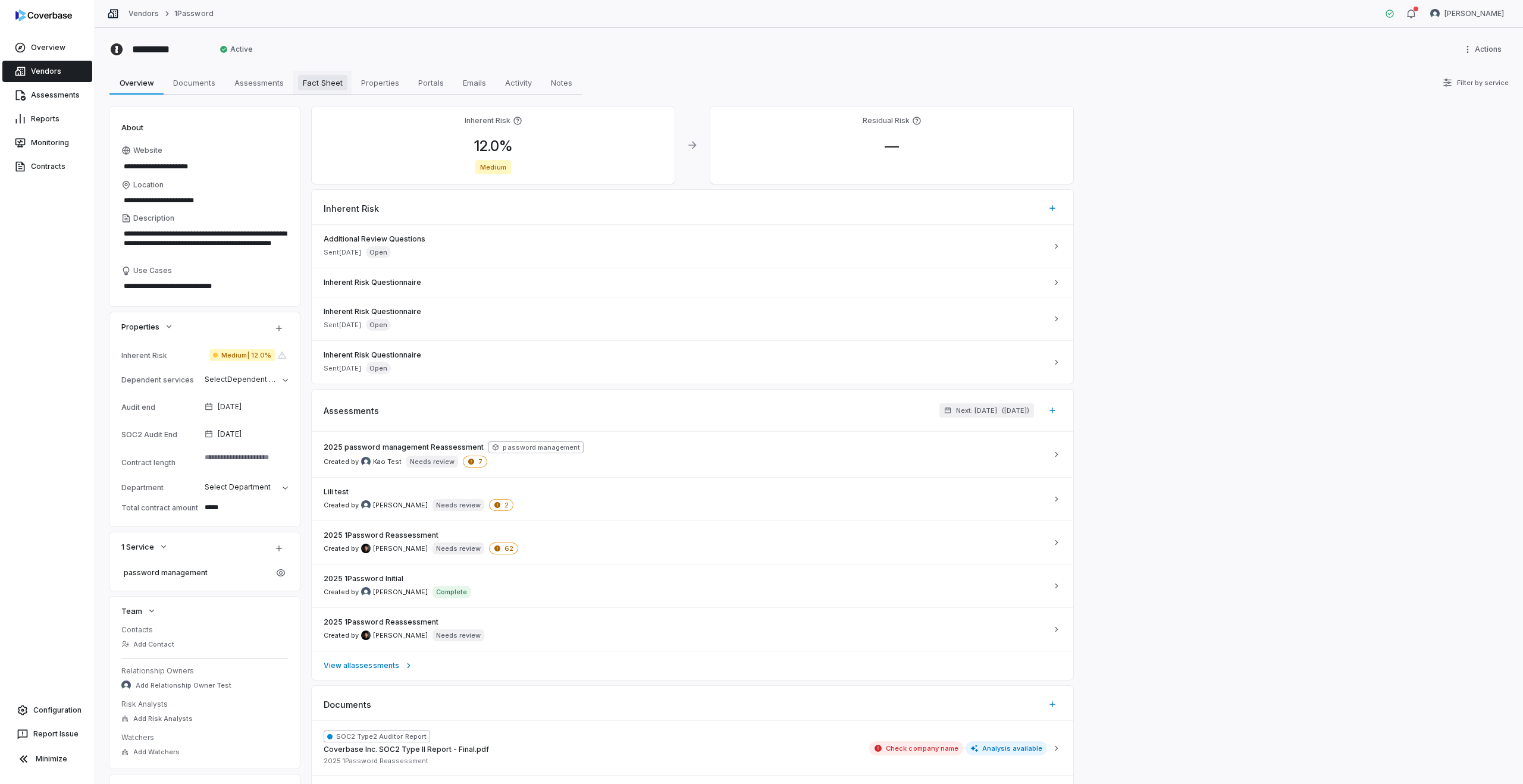
click at [311, 80] on span "Fact Sheet" at bounding box center [322, 83] width 49 height 16
type textarea "*"
